Goal: Navigation & Orientation: Find specific page/section

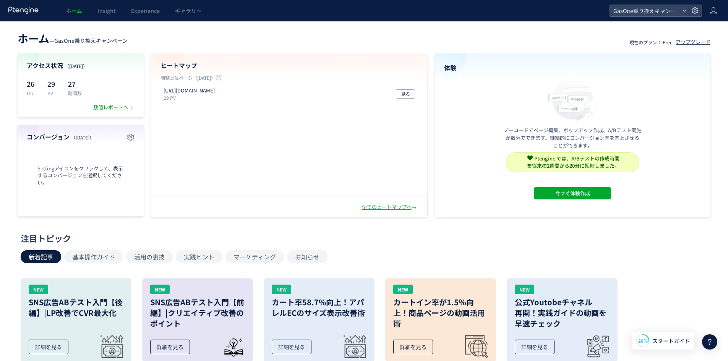
click at [98, 107] on div "数値レポートへ" at bounding box center [113, 107] width 41 height 7
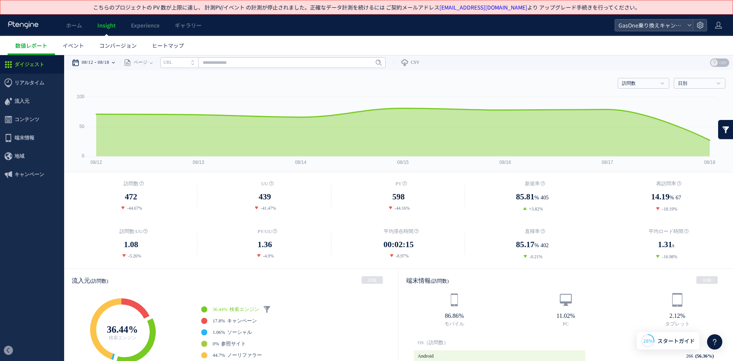
click at [109, 65] on time "08/18" at bounding box center [103, 62] width 11 height 15
click at [344, 91] on div "訪問数 訪問数 [GEOGRAPHIC_DATA] PV 新規率 再訪問率 訪問数/UU PV/UU 平均滞在時間 直帰率 平均ロード時間 日別" at bounding box center [399, 81] width 654 height 23
click at [649, 86] on link "訪問数" at bounding box center [639, 83] width 35 height 7
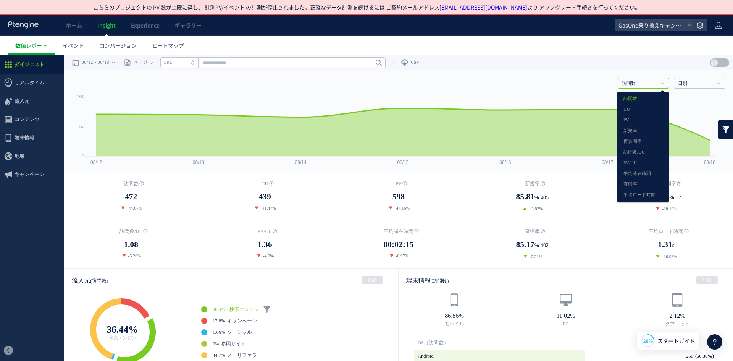
click at [649, 86] on link "訪問数" at bounding box center [639, 83] width 35 height 7
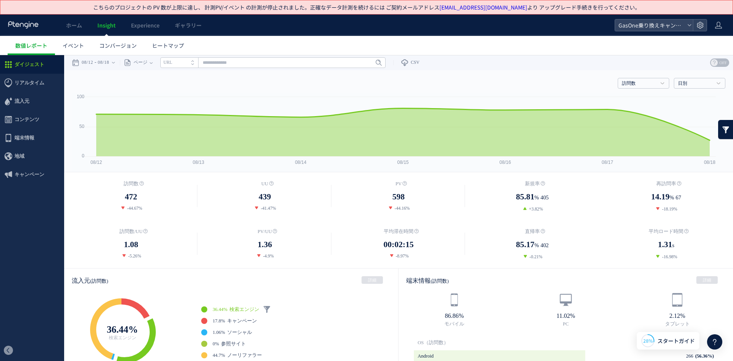
click at [535, 78] on div "訪問数 訪問数 [GEOGRAPHIC_DATA] PV 新規率 再訪問率 訪問数/UU PV/UU 平均滞在時間 直帰率 平均ロード時間 日別" at bounding box center [399, 81] width 654 height 23
click at [68, 49] on span "イベント" at bounding box center [73, 46] width 21 height 8
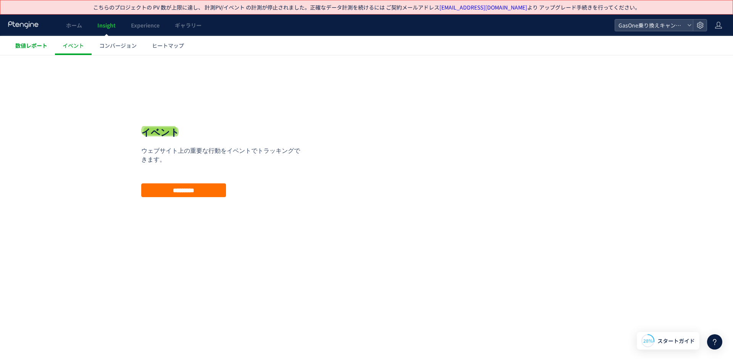
click at [21, 47] on span "数値レポート" at bounding box center [31, 46] width 32 height 8
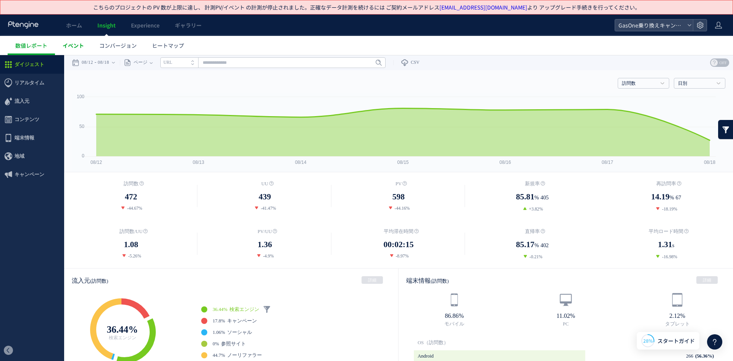
click at [70, 50] on link "イベント" at bounding box center [73, 45] width 37 height 19
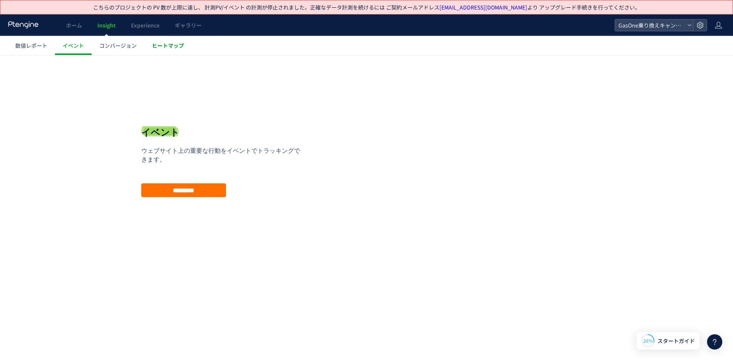
click at [173, 50] on link "ヒートマップ" at bounding box center [167, 45] width 47 height 19
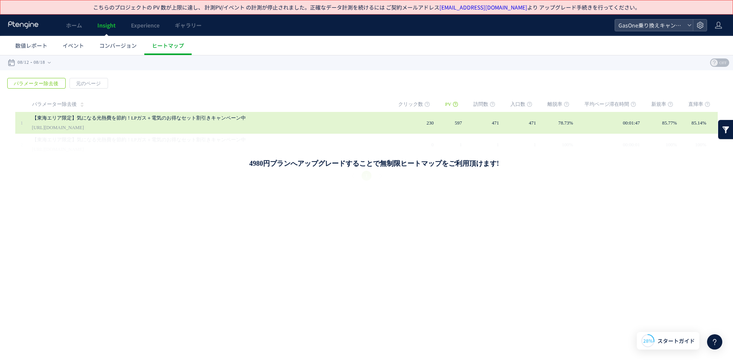
click at [232, 116] on link "【東海エリア限定】気になる光熱費を節約！LPガス＋電気のお得なセット割引きキャンペーン中" at bounding box center [207, 117] width 351 height 9
